Goal: Task Accomplishment & Management: Use online tool/utility

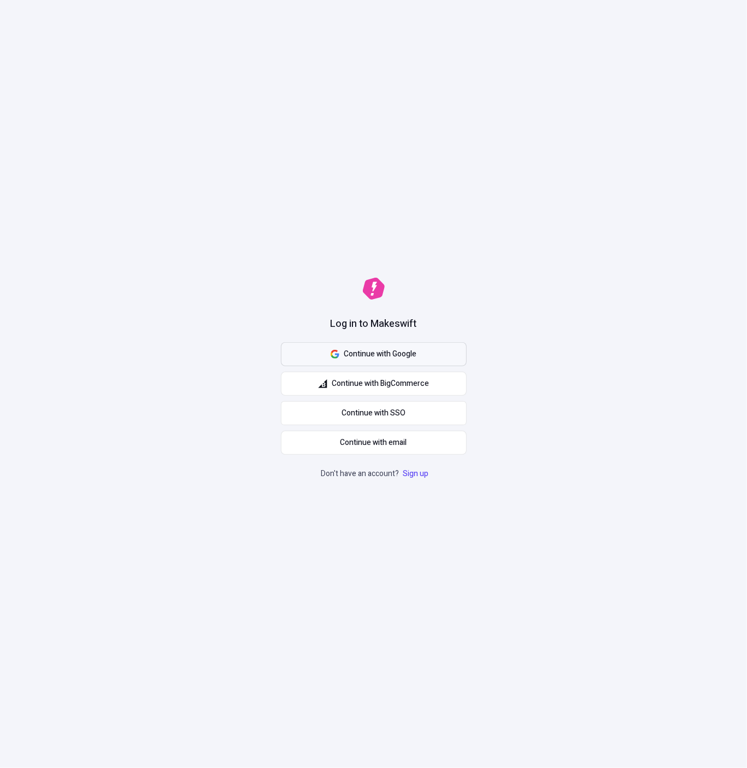
drag, startPoint x: 527, startPoint y: 337, endPoint x: 431, endPoint y: 350, distance: 97.5
click at [527, 337] on div "Log in to Makeswift Continue with Google Continue with BigCommerce Continue wit…" at bounding box center [373, 384] width 747 height 768
click at [415, 438] on button "Continue with email" at bounding box center [374, 443] width 186 height 24
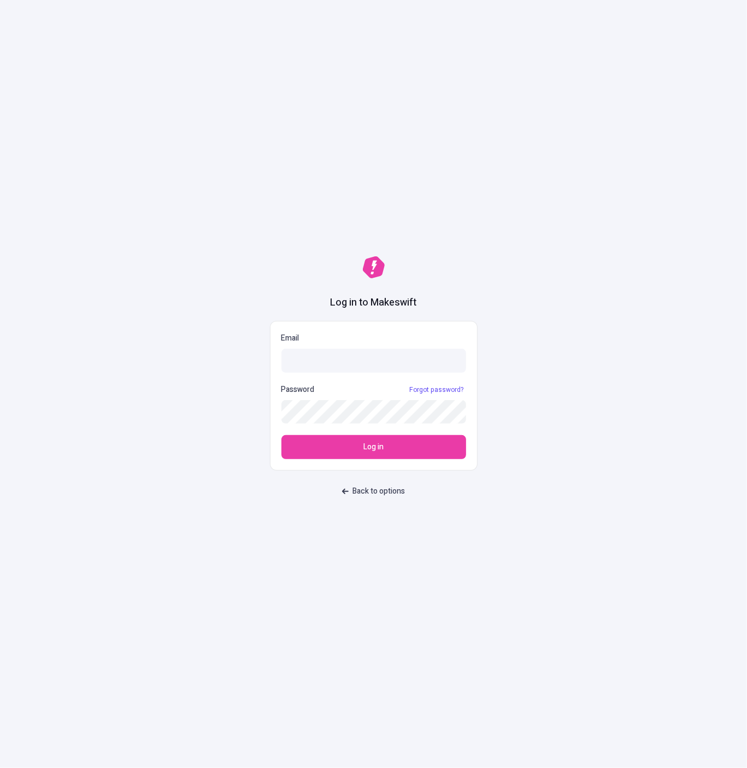
click at [517, 423] on div "Log in to Makeswift Email Password Forgot password? Log in Back to options" at bounding box center [373, 384] width 747 height 768
click at [361, 367] on input "Email" at bounding box center [373, 361] width 185 height 24
type input "[EMAIL_ADDRESS][DOMAIN_NAME]"
click at [281, 435] on button "Log in" at bounding box center [373, 447] width 185 height 24
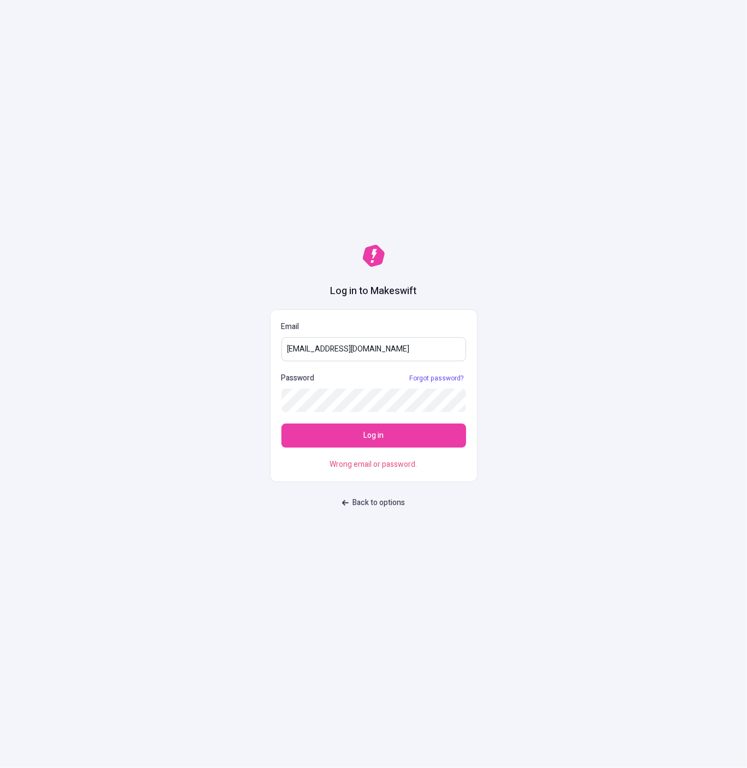
click at [376, 351] on input "[EMAIL_ADDRESS][DOMAIN_NAME]" at bounding box center [373, 349] width 185 height 24
click at [526, 248] on div "Log in to Makeswift Email [EMAIL_ADDRESS][DOMAIN_NAME] Password Forgot password…" at bounding box center [373, 384] width 747 height 768
click at [390, 502] on span "Back to options" at bounding box center [379, 503] width 52 height 12
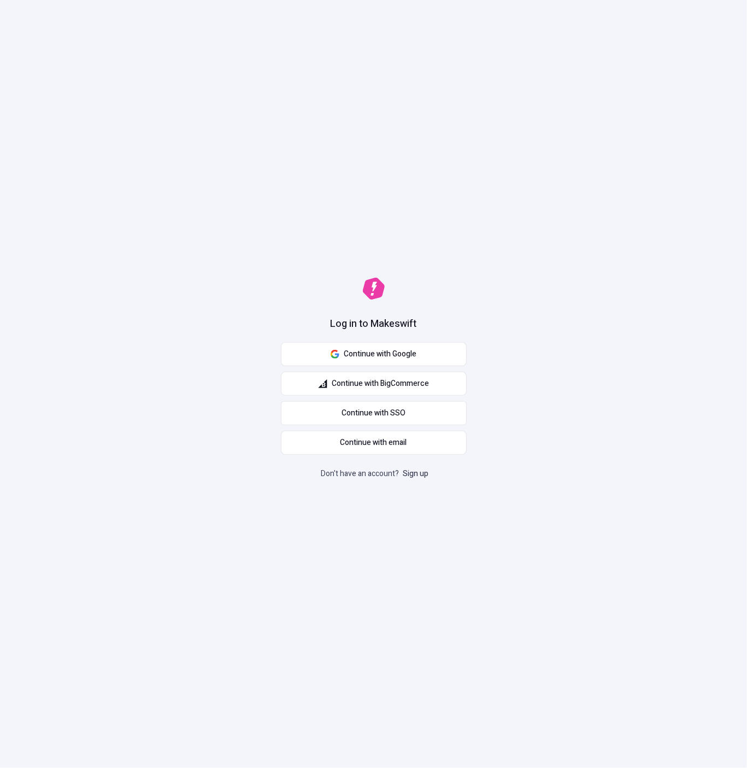
click at [417, 476] on link "Sign up" at bounding box center [416, 473] width 30 height 11
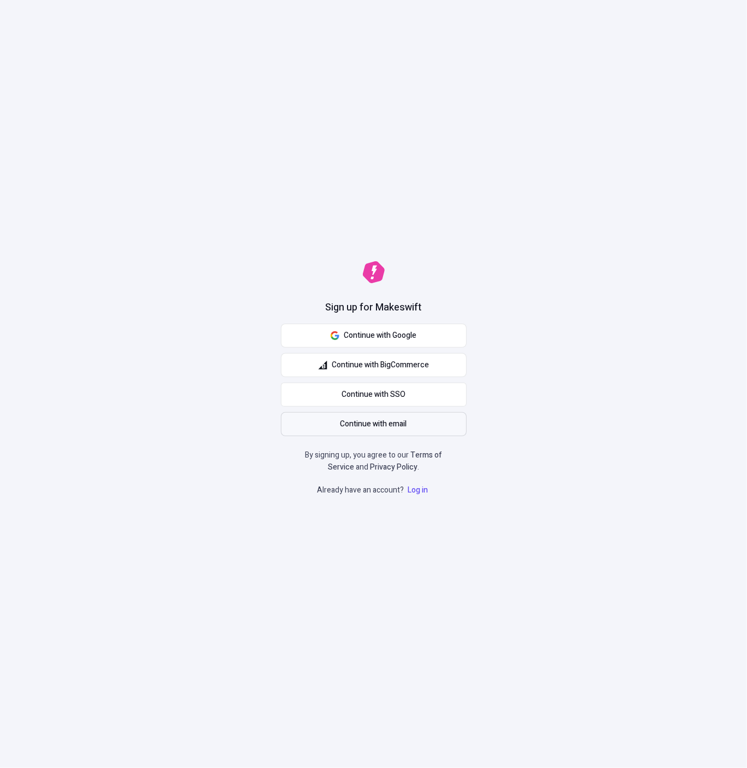
click at [382, 420] on span "Continue with email" at bounding box center [373, 424] width 67 height 12
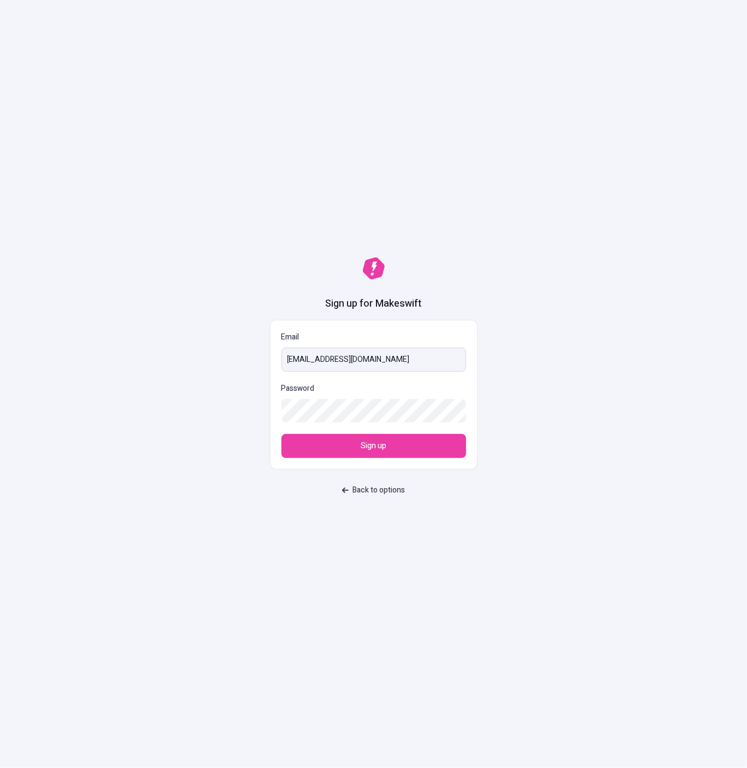
type input "[EMAIL_ADDRESS][DOMAIN_NAME]"
click at [281, 434] on button "Sign up" at bounding box center [373, 446] width 185 height 24
click at [440, 243] on div "Sign up for Makeswift Email [EMAIL_ADDRESS][DOMAIN_NAME] Password Sign up Back …" at bounding box center [373, 384] width 747 height 768
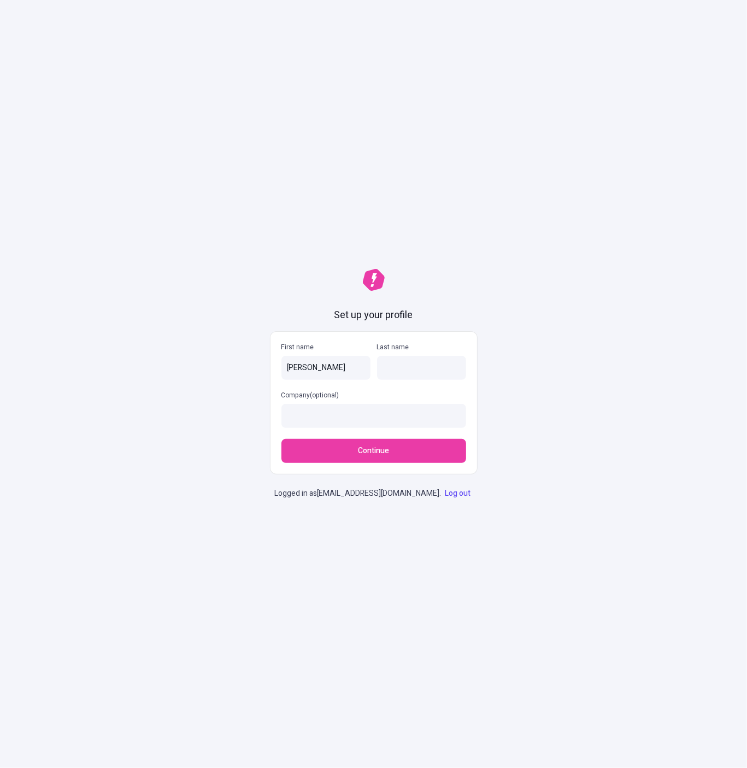
type input "[PERSON_NAME]"
type input "staging"
click at [281, 439] on button "Continue" at bounding box center [373, 451] width 185 height 24
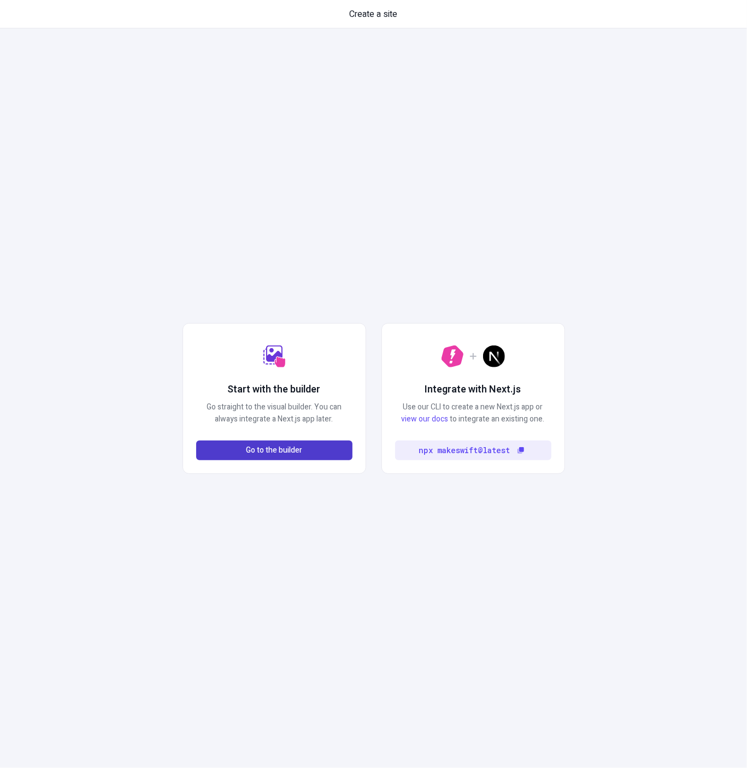
click at [322, 458] on button "Go to the builder" at bounding box center [274, 450] width 156 height 20
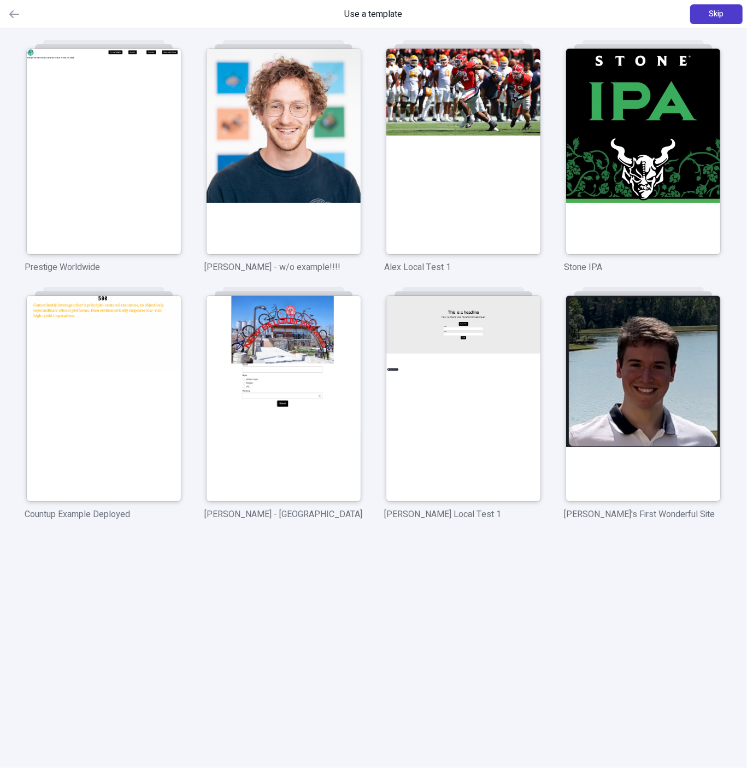
click at [709, 13] on span "Skip" at bounding box center [716, 14] width 15 height 12
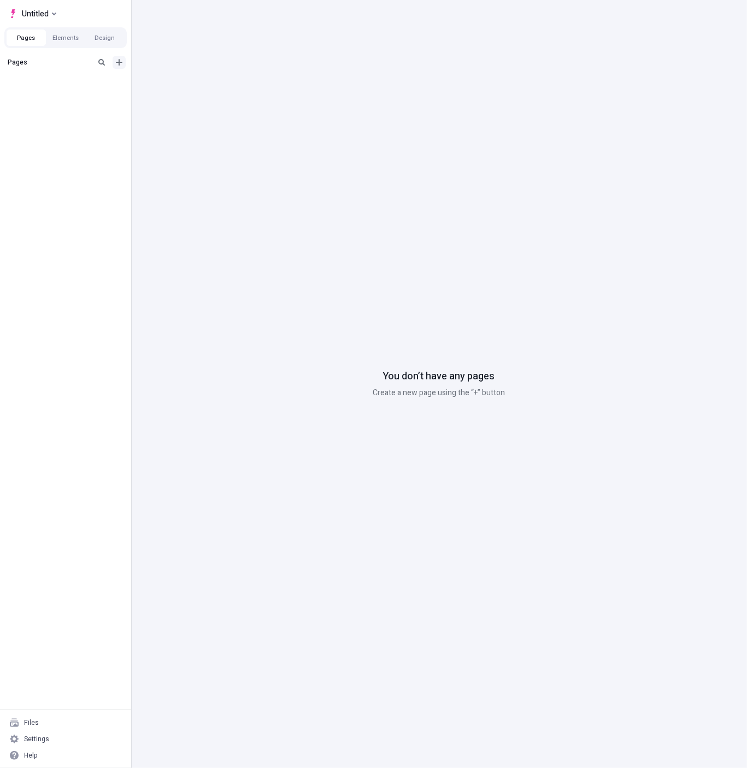
click at [122, 63] on icon "Add new" at bounding box center [119, 62] width 9 height 9
click at [196, 79] on div "Blank page" at bounding box center [177, 85] width 98 height 16
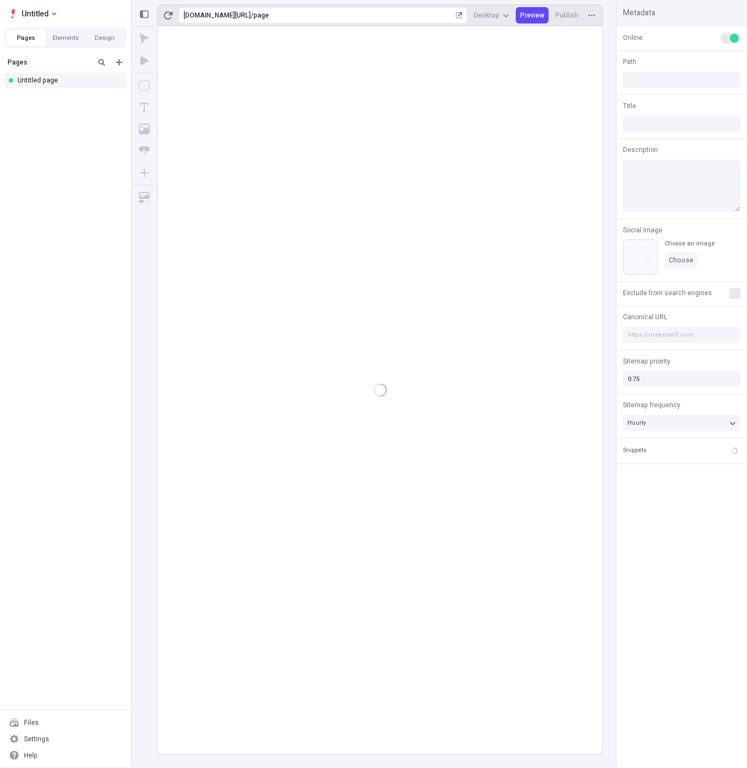
type input "/page"
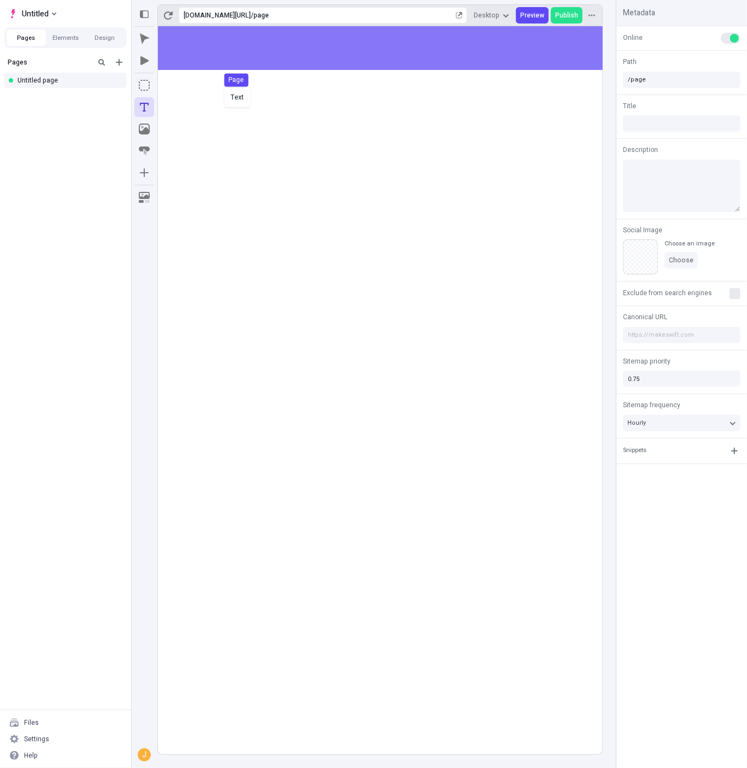
click at [305, 68] on body "Untitled Pages Elements Design Pages Untitled page Files Settings Help https://…" at bounding box center [373, 384] width 747 height 768
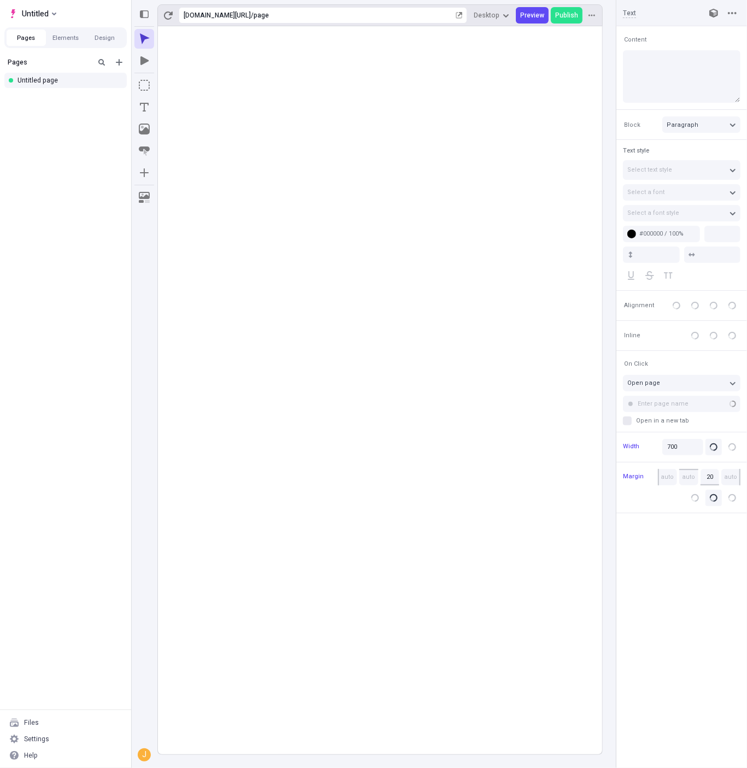
type input "18"
type input "1.5"
type textarea "Enthusiastically orchestrate agile potentialities. Enthusiastically transition …"
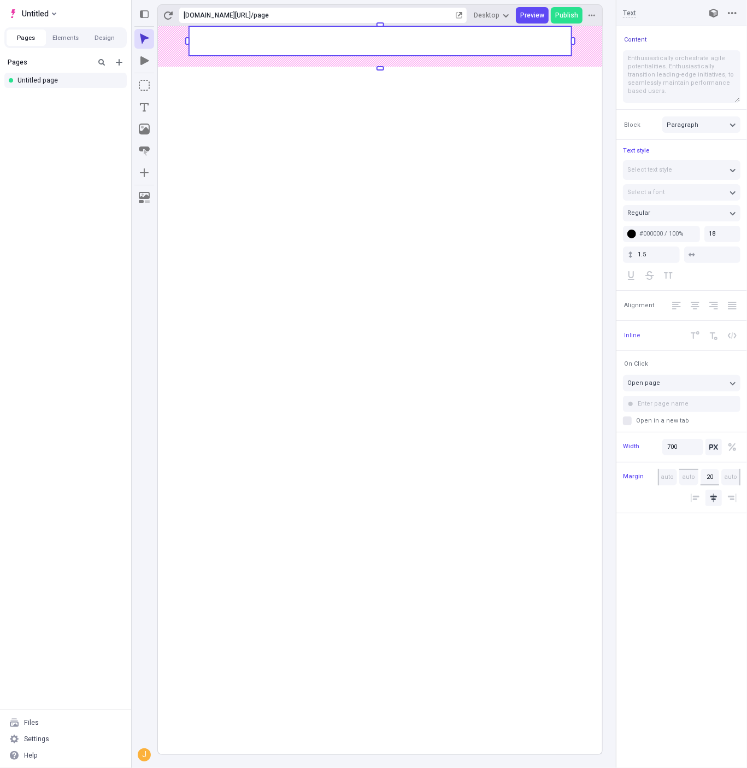
click at [638, 38] on span "Content" at bounding box center [635, 40] width 22 height 8
click at [559, 31] on div "Reset to base Alt + Click" at bounding box center [559, 37] width 105 height 16
type input "18"
type input "1.5"
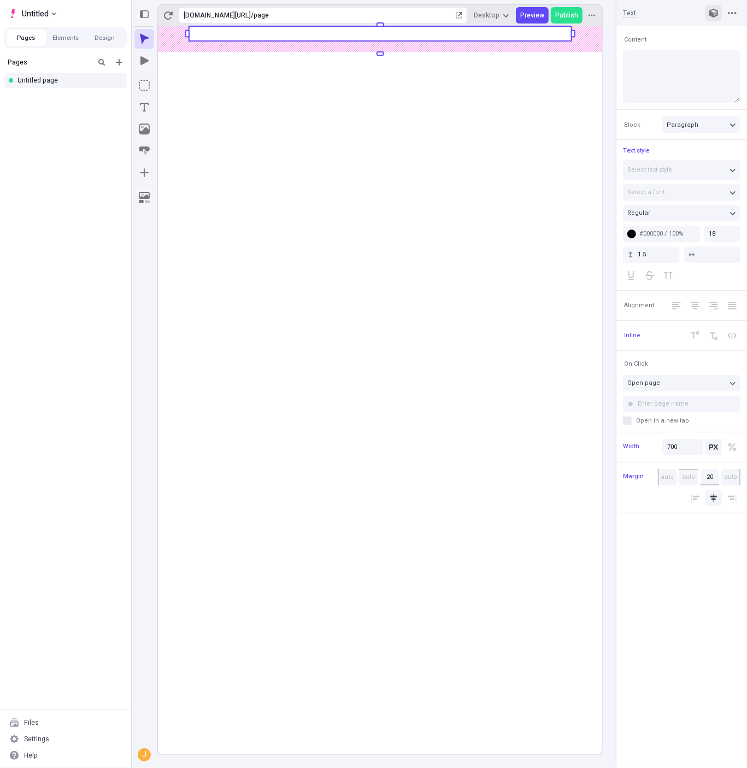
click at [717, 18] on button "button" at bounding box center [713, 13] width 16 height 16
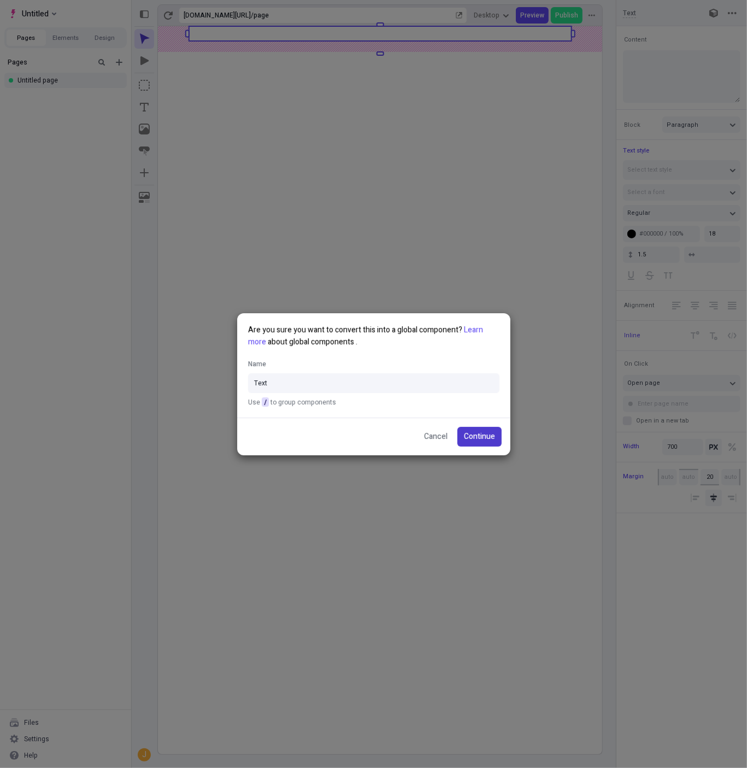
click at [481, 433] on span "Continue" at bounding box center [479, 437] width 31 height 12
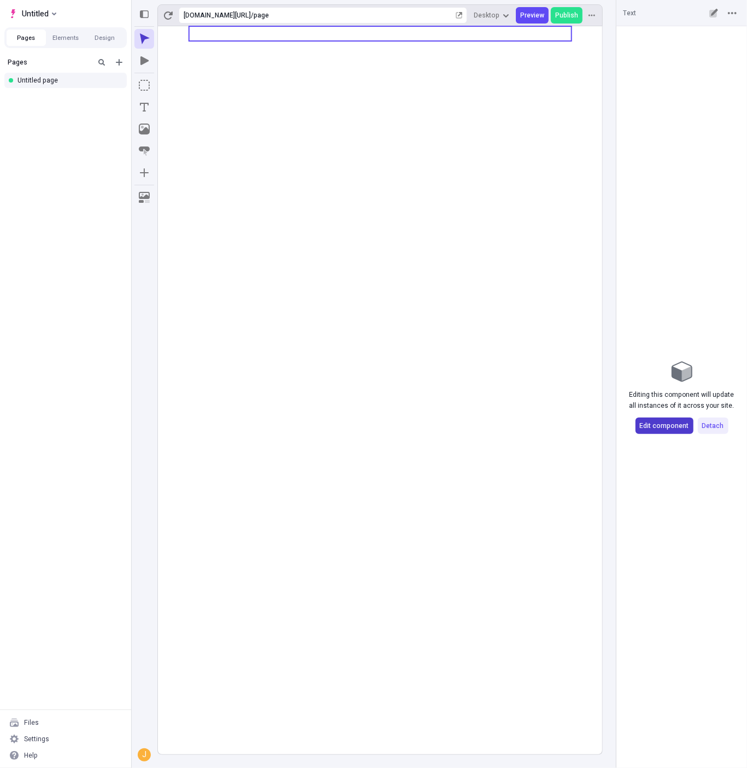
click at [665, 425] on span "Edit component" at bounding box center [664, 425] width 49 height 9
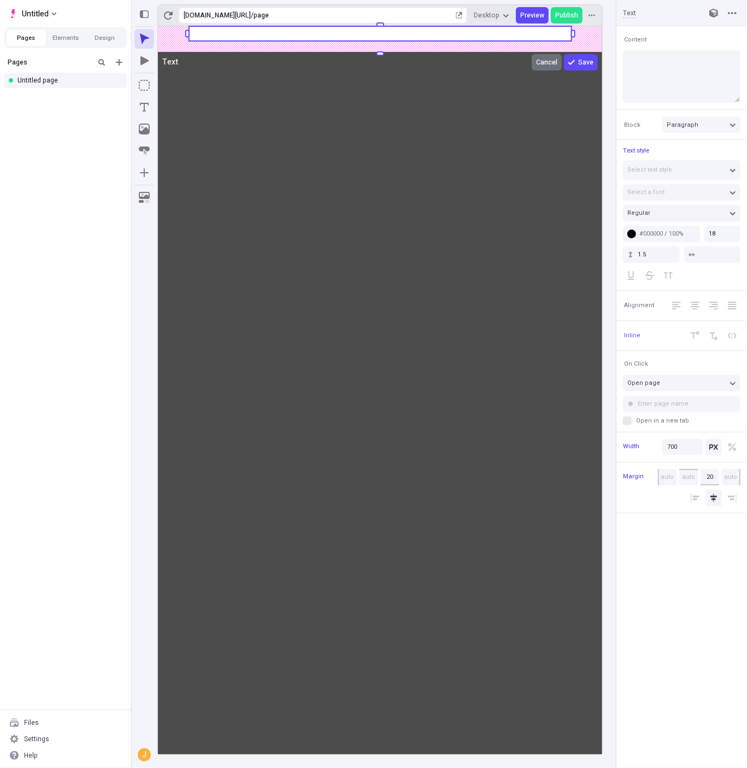
click at [554, 67] on span "Cancel" at bounding box center [546, 62] width 21 height 9
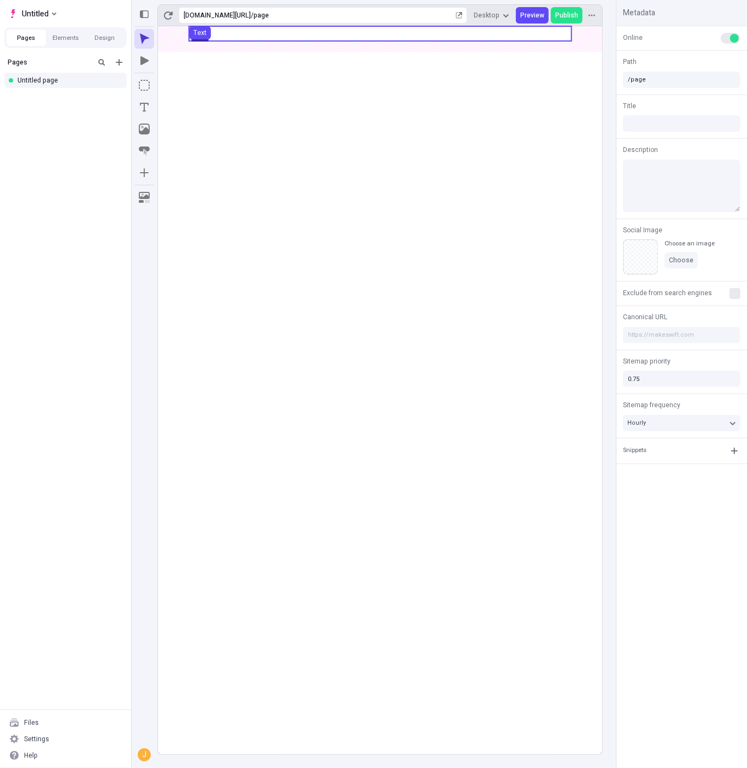
click at [414, 33] on use at bounding box center [380, 33] width 383 height 15
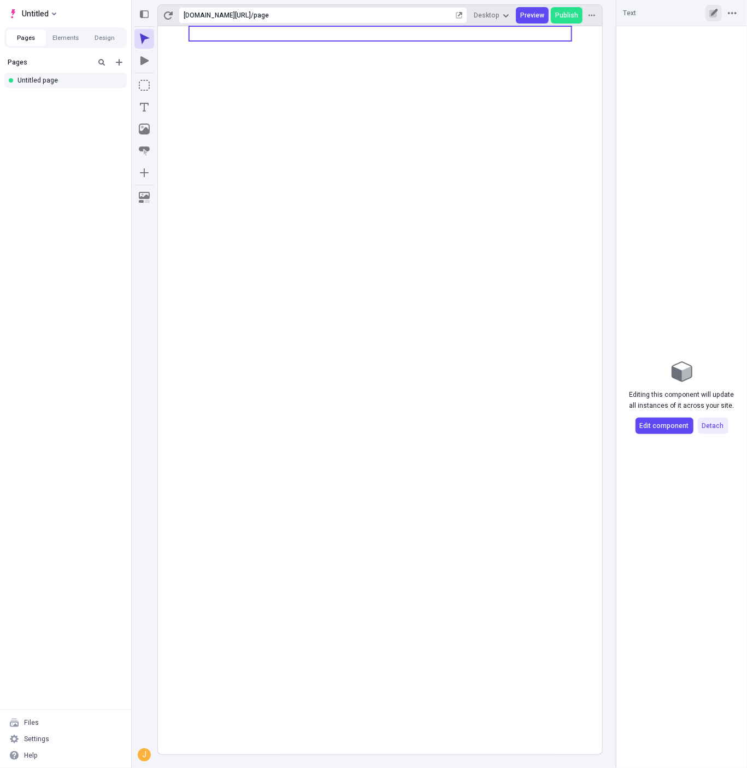
click at [713, 15] on icon "button" at bounding box center [713, 14] width 8 height 8
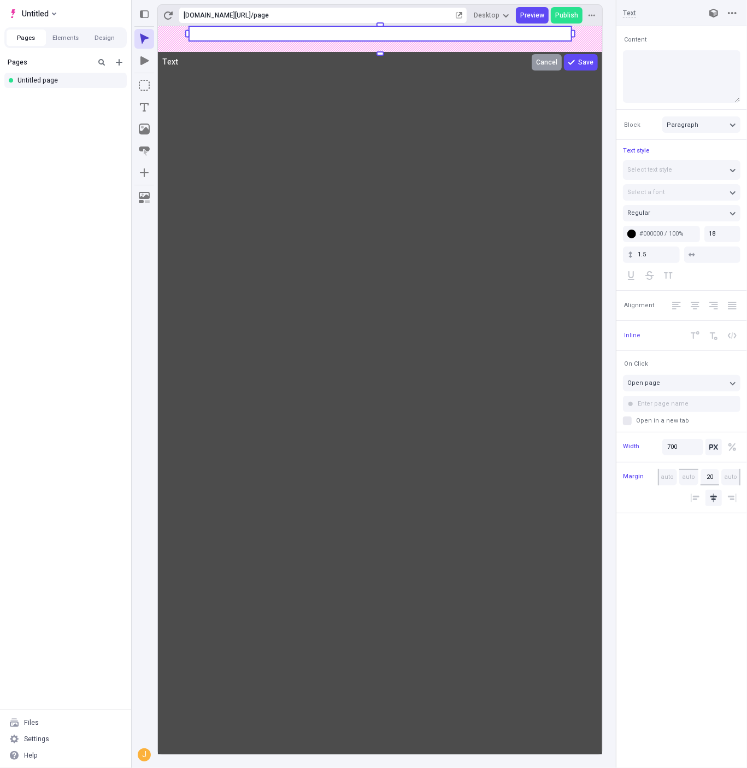
click at [574, 114] on body "Untitled Pages Elements Design Pages Untitled page Files Settings Help https://…" at bounding box center [373, 384] width 747 height 768
click at [546, 58] on span "Cancel" at bounding box center [546, 62] width 21 height 9
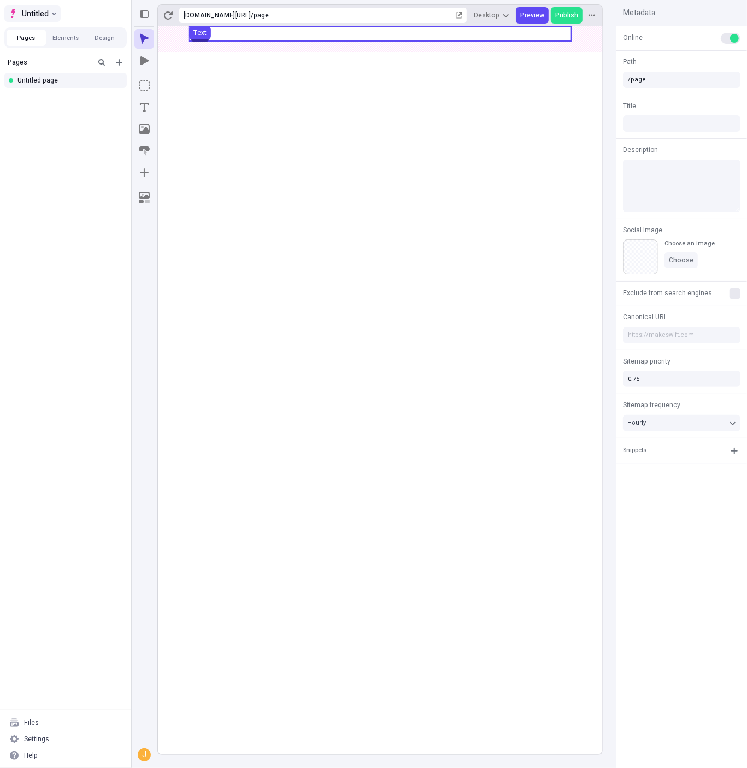
click at [46, 12] on span "Untitled" at bounding box center [35, 13] width 27 height 13
click at [87, 66] on div "Create new site" at bounding box center [114, 60] width 219 height 16
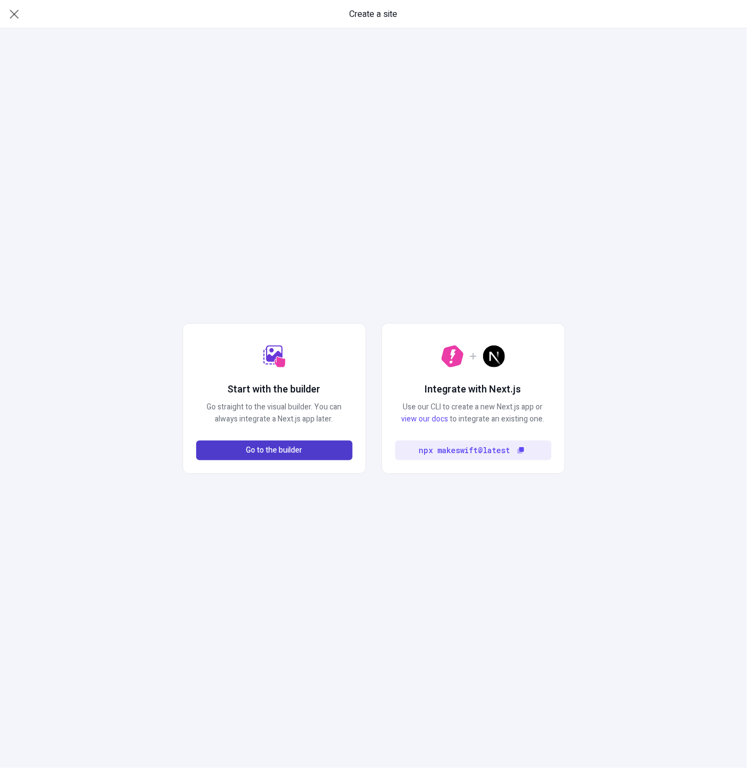
click at [320, 449] on button "Go to the builder" at bounding box center [274, 450] width 156 height 20
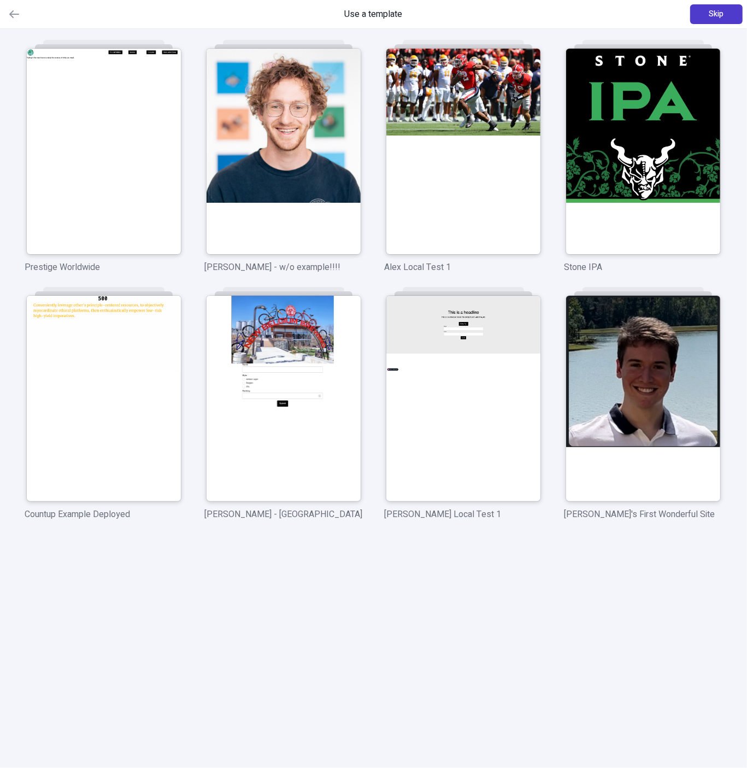
click at [708, 13] on button "Skip" at bounding box center [716, 14] width 52 height 20
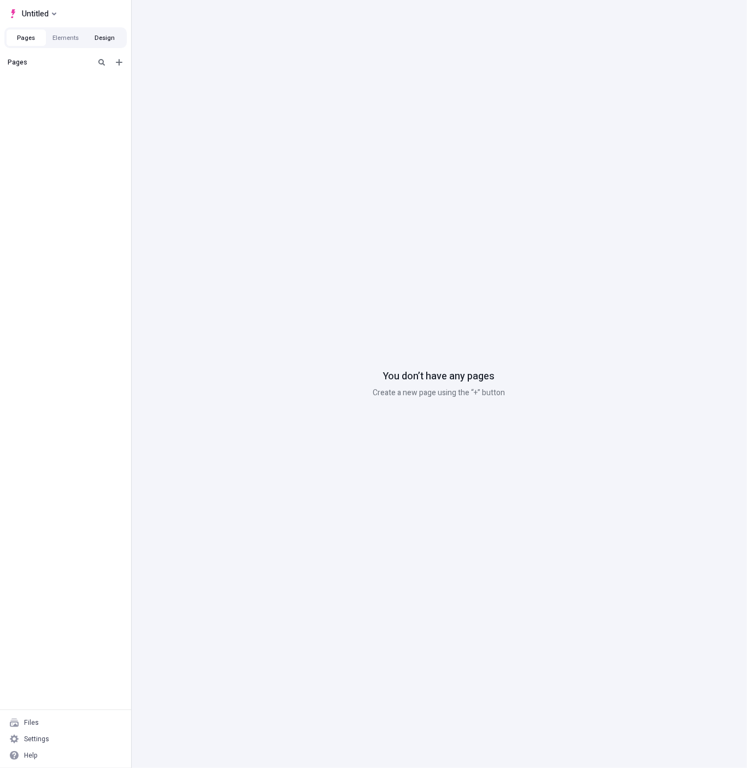
click at [99, 40] on button "Design" at bounding box center [104, 38] width 39 height 16
click at [79, 39] on button "Elements" at bounding box center [65, 38] width 39 height 16
click at [40, 40] on button "Pages" at bounding box center [26, 38] width 39 height 16
click at [68, 730] on div "Files" at bounding box center [65, 722] width 122 height 16
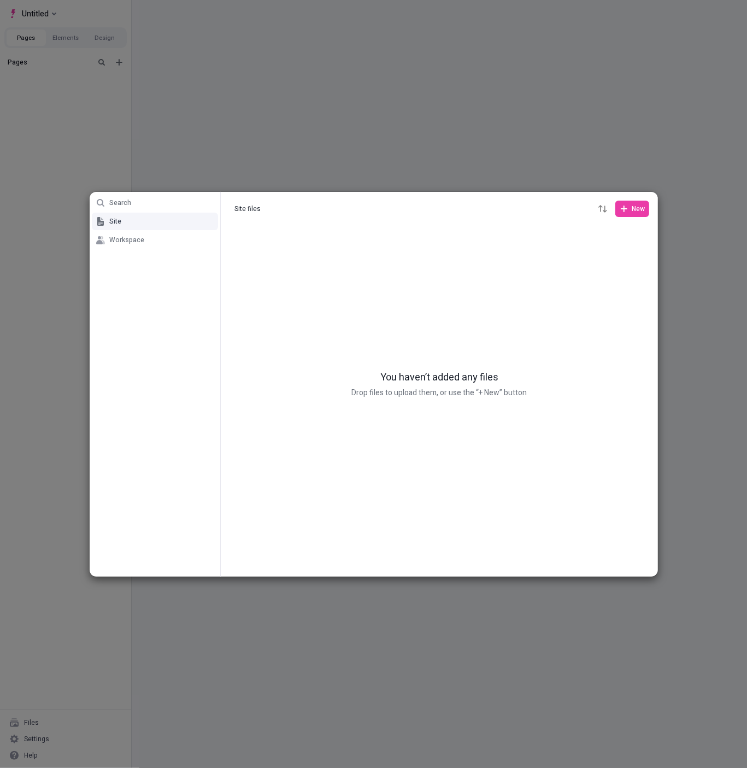
click at [51, 740] on div "Search Site Workspace Site files Site files New You haven’t added any files Dro…" at bounding box center [373, 384] width 747 height 768
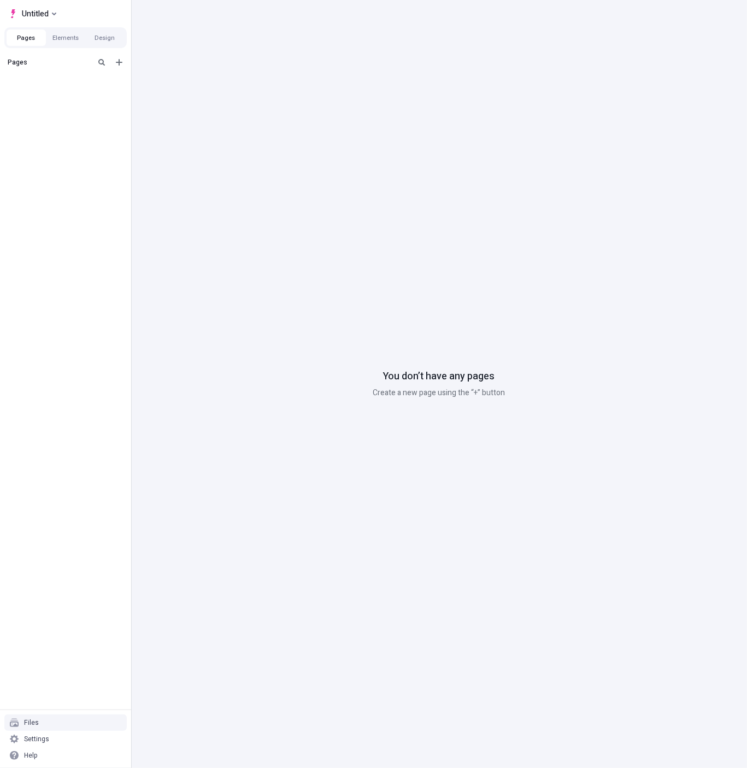
click at [387, 103] on div "You don’t have any pages Create a new page using the “+” button" at bounding box center [439, 384] width 616 height 768
